Goal: Information Seeking & Learning: Learn about a topic

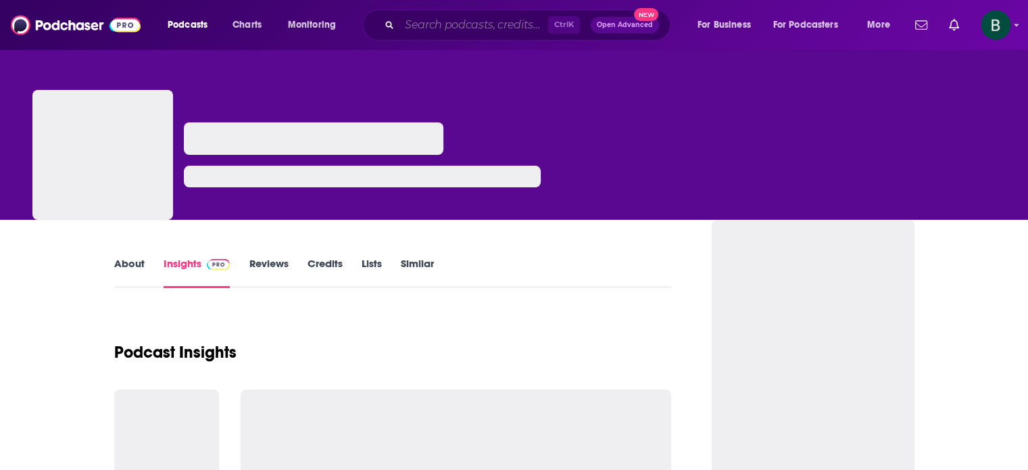
click at [445, 16] on input "Search podcasts, credits, & more..." at bounding box center [473, 25] width 149 height 22
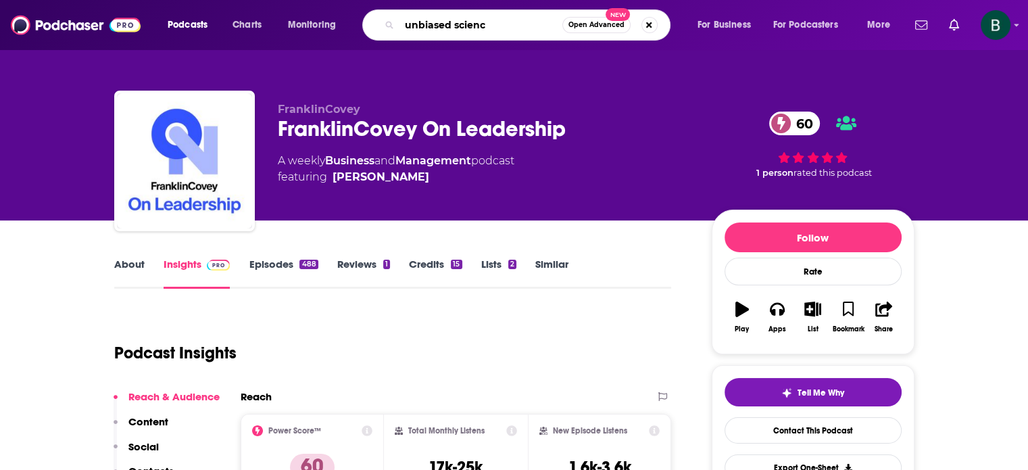
type input "unbiased science"
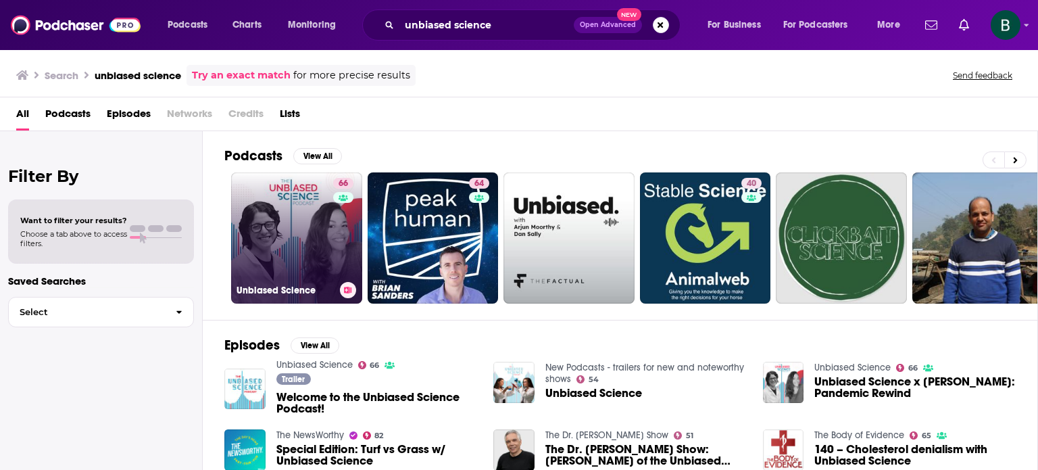
click at [282, 239] on link "66 Unbiased Science" at bounding box center [296, 237] width 131 height 131
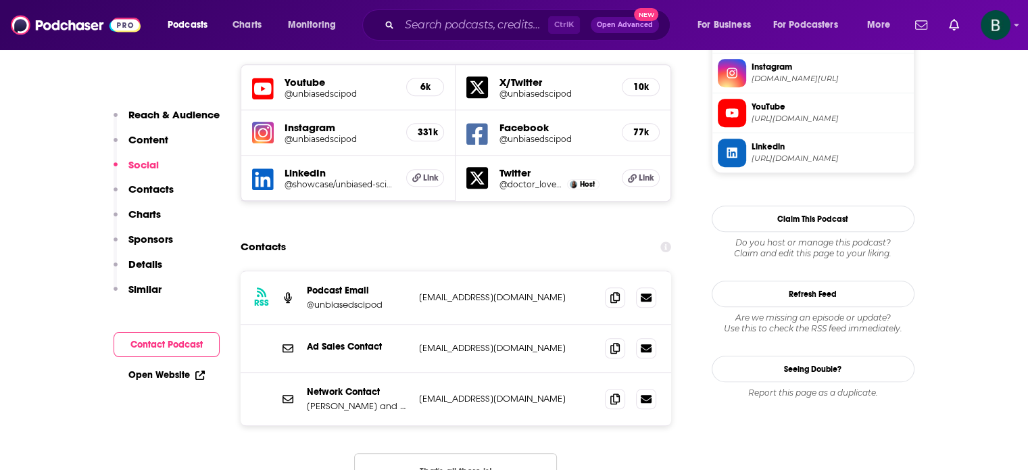
scroll to position [1351, 0]
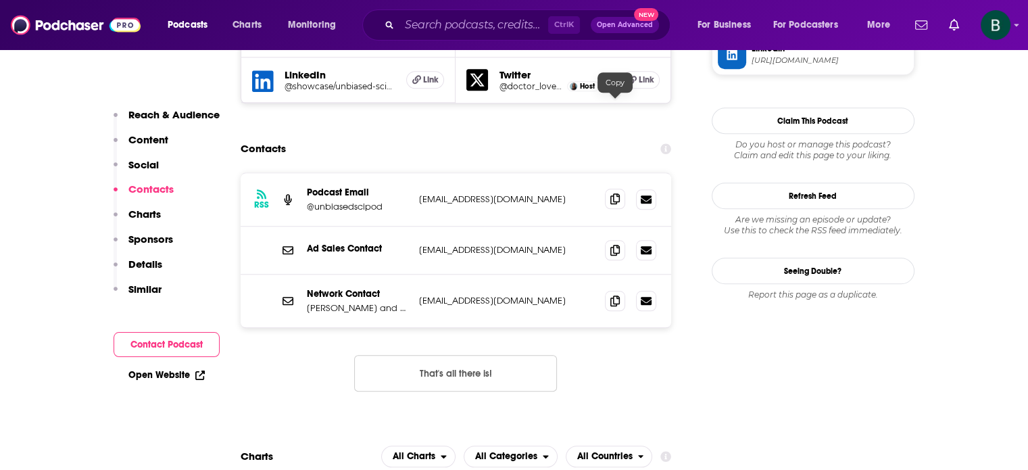
click at [617, 193] on icon at bounding box center [614, 198] width 9 height 11
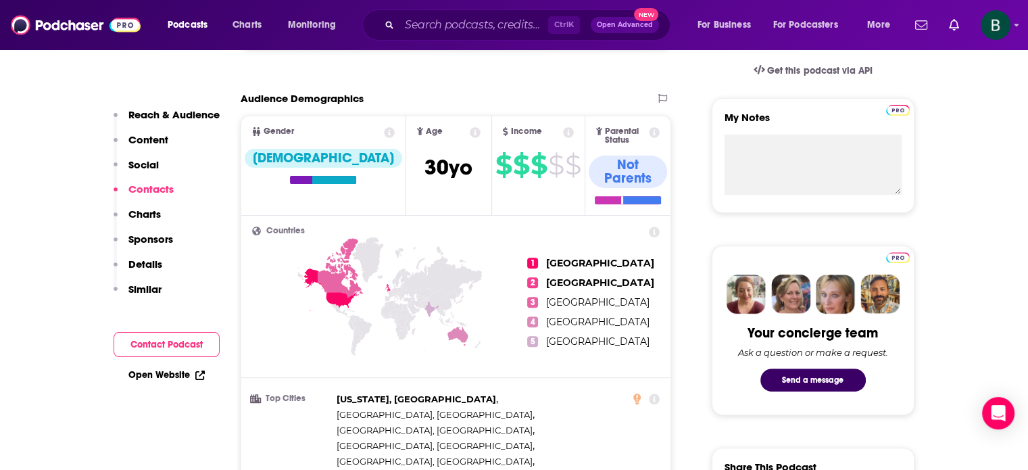
scroll to position [0, 0]
